Goal: Check status: Check status

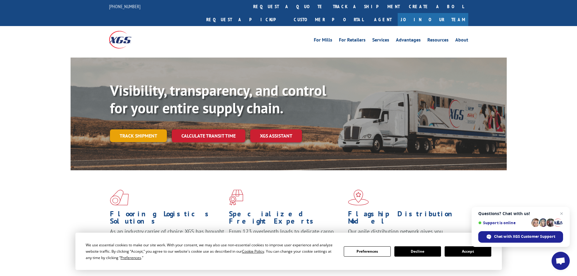
click at [149, 129] on link "Track shipment" at bounding box center [138, 135] width 57 height 13
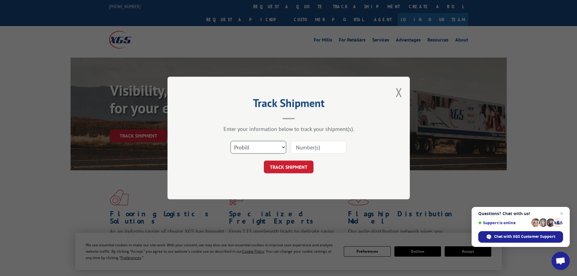
click at [282, 148] on select "Select category... Probill BOL PO" at bounding box center [259, 147] width 56 height 13
select select "po"
click at [231, 141] on select "Select category... Probill BOL PO" at bounding box center [259, 147] width 56 height 13
click at [323, 153] on input at bounding box center [319, 147] width 56 height 13
type input "03519652"
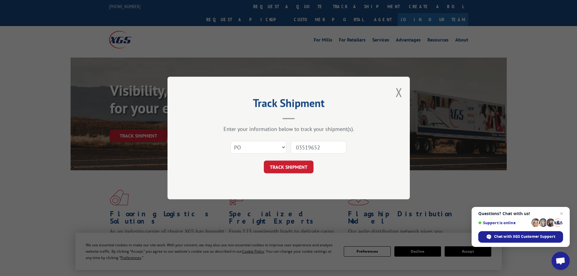
click button "TRACK SHIPMENT" at bounding box center [289, 167] width 50 height 13
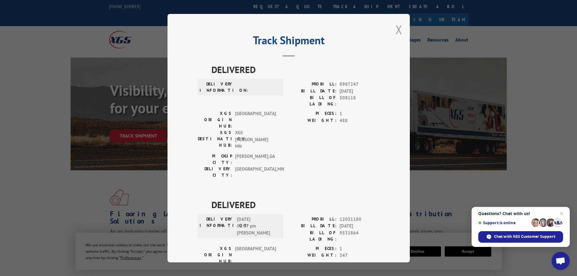
click at [396, 26] on button "Close modal" at bounding box center [399, 30] width 7 height 16
